Goal: Book appointment/travel/reservation

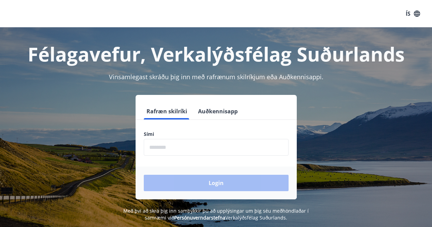
click at [208, 113] on button "Auðkennisapp" at bounding box center [217, 111] width 45 height 16
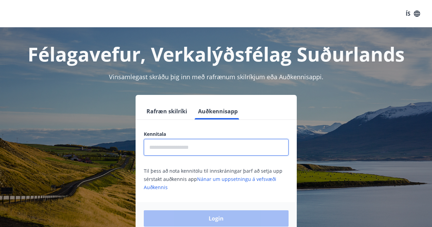
click at [158, 150] on input "text" at bounding box center [216, 147] width 145 height 17
type input "**********"
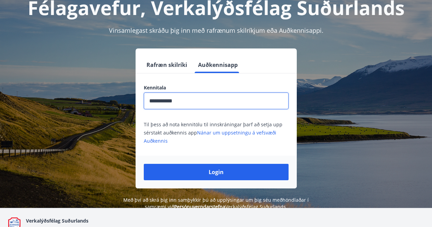
scroll to position [68, 0]
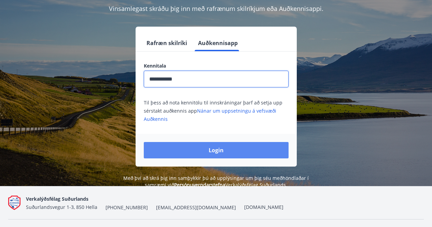
click at [202, 155] on button "Login" at bounding box center [216, 150] width 145 height 16
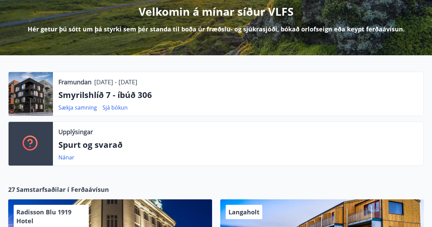
scroll to position [102, 0]
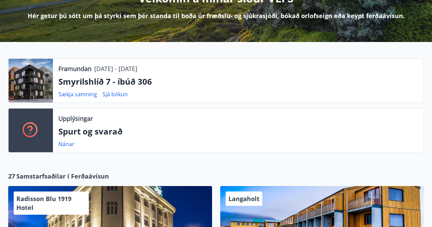
click at [112, 81] on p "Smyrilshlíð 7 - íbúð 306" at bounding box center [237, 82] width 359 height 12
click at [207, 77] on p "Smyrilshlíð 7 - íbúð 306" at bounding box center [237, 82] width 359 height 12
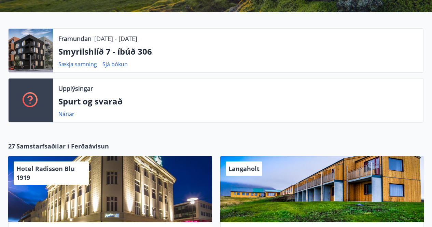
scroll to position [131, 0]
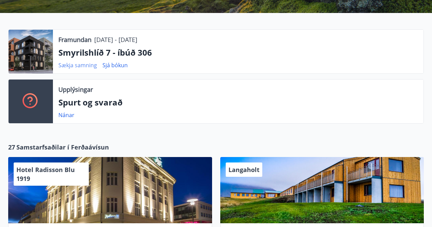
click at [64, 63] on font "Sækja samning" at bounding box center [77, 65] width 39 height 8
click at [120, 66] on font "Sjá bókun" at bounding box center [114, 65] width 25 height 8
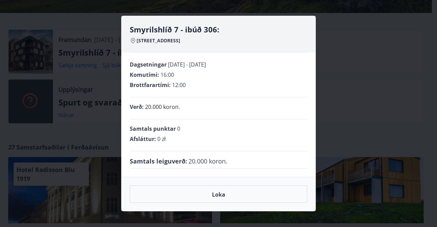
click at [352, 77] on div "Smyrilshlíð 7 - ibúð 306: Smyrilshlíð 7, 102 Reykjavík Dagsetningar 13.10.2025 …" at bounding box center [218, 113] width 437 height 227
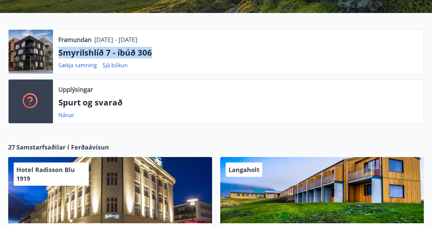
drag, startPoint x: 158, startPoint y: 50, endPoint x: 60, endPoint y: 51, distance: 97.2
click at [60, 51] on p "Smyrilshlíð 7 - íbúð 306" at bounding box center [237, 53] width 359 height 12
copy font "Smyrilshlíð 7 - íbúð 306"
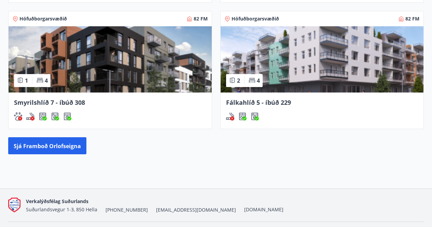
scroll to position [643, 0]
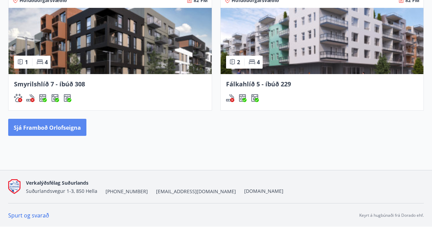
click at [55, 125] on font "Sjá framboð orlofseigna" at bounding box center [47, 128] width 67 height 8
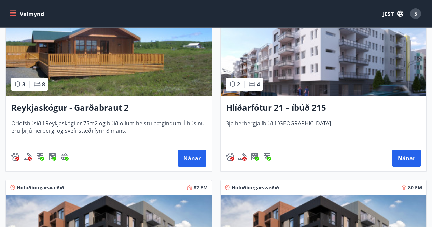
scroll to position [478, 0]
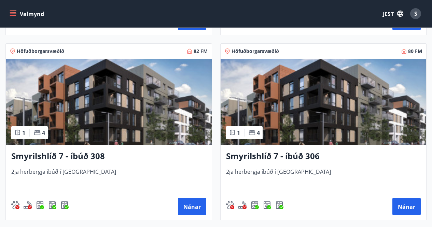
click at [341, 104] on img at bounding box center [323, 102] width 206 height 86
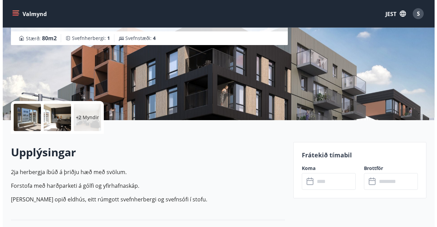
scroll to position [68, 0]
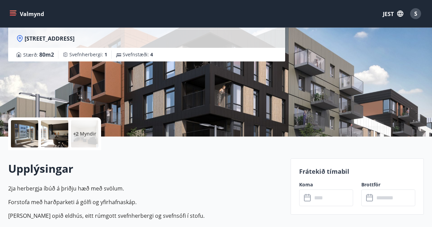
click at [18, 130] on div at bounding box center [24, 133] width 27 height 27
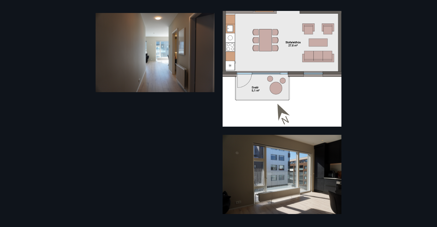
scroll to position [0, 0]
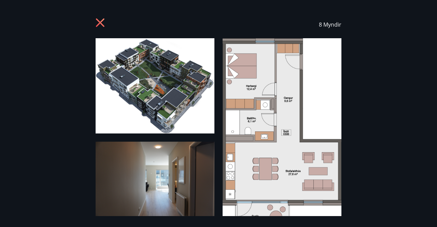
click at [177, 100] on img at bounding box center [155, 85] width 119 height 95
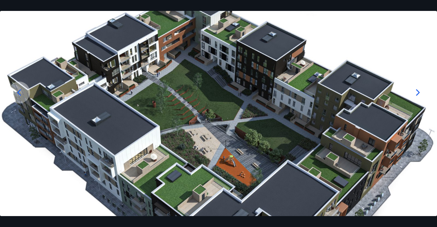
scroll to position [36, 0]
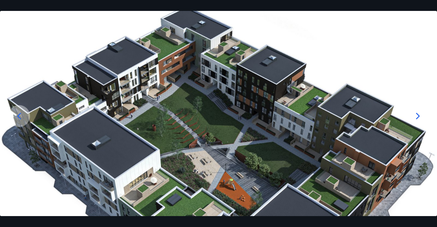
click at [417, 113] on icon at bounding box center [417, 116] width 11 height 11
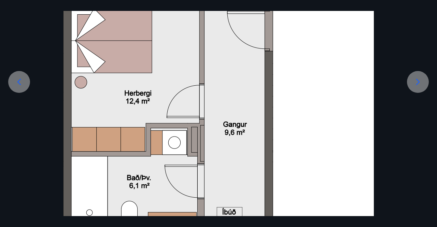
scroll to position [104, 0]
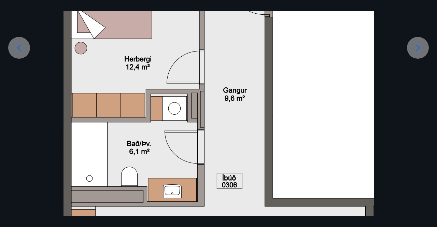
click at [417, 45] on icon at bounding box center [418, 47] width 4 height 6
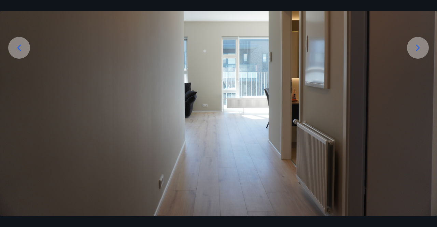
click at [413, 50] on icon at bounding box center [417, 47] width 11 height 11
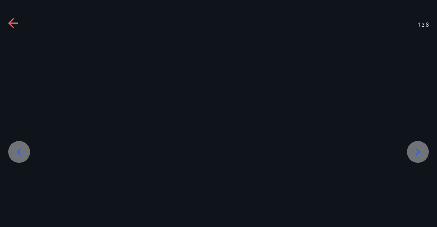
scroll to position [0, 0]
click at [421, 154] on icon at bounding box center [417, 151] width 11 height 11
click at [9, 153] on div at bounding box center [19, 152] width 22 height 22
click at [15, 152] on icon at bounding box center [19, 151] width 11 height 11
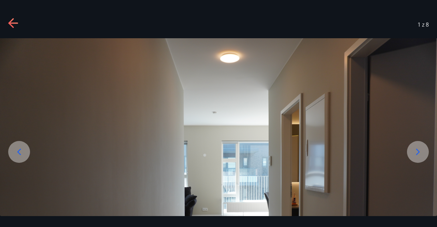
click at [15, 152] on icon at bounding box center [19, 151] width 11 height 11
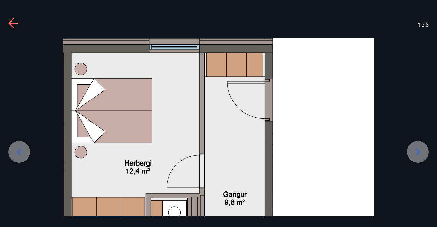
click at [408, 148] on div at bounding box center [418, 152] width 22 height 22
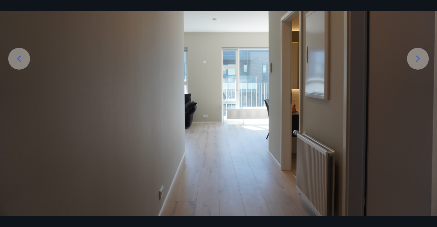
scroll to position [113, 0]
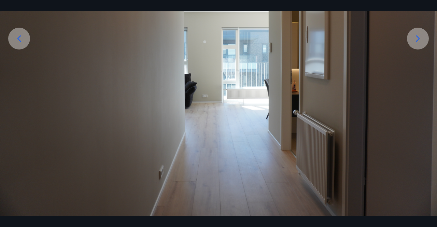
click at [420, 31] on div at bounding box center [418, 39] width 22 height 22
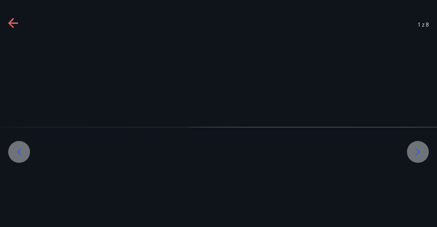
scroll to position [0, 0]
click at [421, 149] on icon at bounding box center [417, 151] width 11 height 11
click at [420, 149] on icon at bounding box center [417, 151] width 11 height 11
click at [419, 151] on icon at bounding box center [418, 151] width 4 height 6
click at [11, 25] on icon at bounding box center [10, 23] width 5 height 10
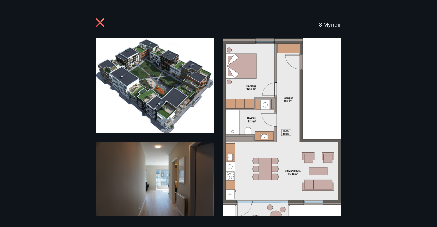
click at [96, 20] on icon at bounding box center [101, 23] width 11 height 11
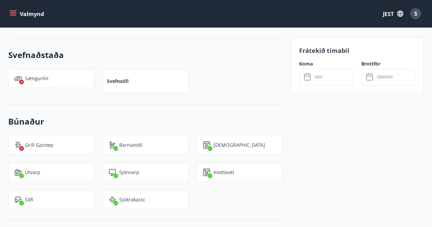
scroll to position [444, 0]
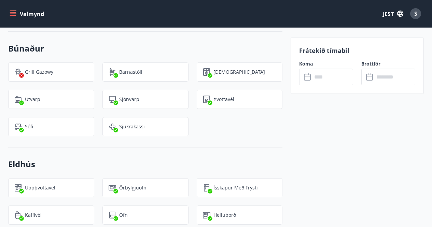
click at [392, 8] on button "JEST" at bounding box center [393, 13] width 26 height 13
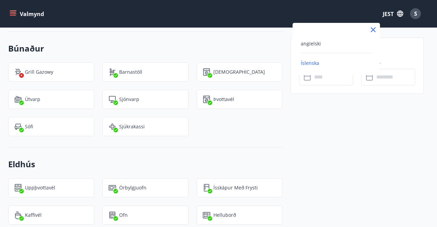
click at [313, 43] on font "angielski" at bounding box center [311, 43] width 20 height 6
